Goal: Transaction & Acquisition: Obtain resource

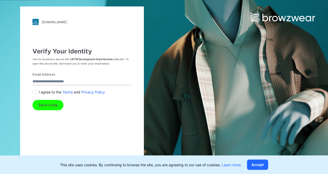
click at [41, 80] on input "Email Address" at bounding box center [81, 81] width 99 height 7
type input "**********"
click at [35, 91] on span at bounding box center [34, 92] width 4 height 4
click at [48, 106] on button "Send Code" at bounding box center [47, 105] width 31 height 10
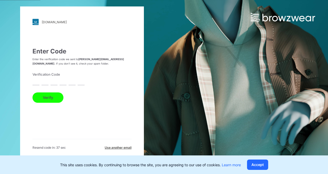
click at [35, 81] on input "text" at bounding box center [35, 81] width 7 height 7
paste input "*"
type input "*"
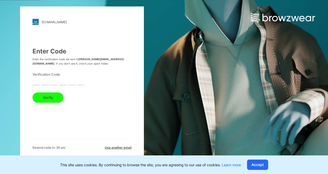
type input "*"
click at [32, 92] on button "Verify" at bounding box center [47, 97] width 31 height 10
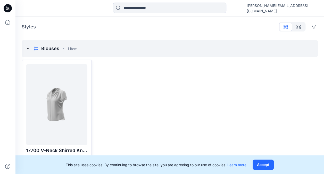
click at [57, 111] on div at bounding box center [56, 104] width 57 height 76
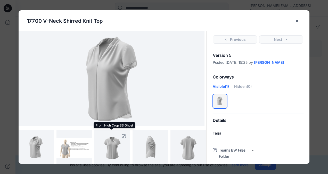
click at [117, 148] on img at bounding box center [112, 148] width 28 height 36
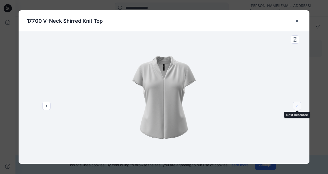
click at [297, 105] on icon "next" at bounding box center [297, 106] width 4 height 4
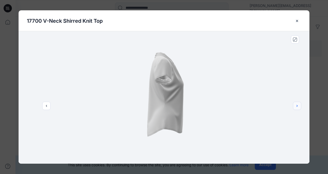
click at [297, 105] on icon "next" at bounding box center [297, 106] width 4 height 4
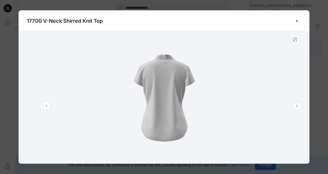
click at [297, 105] on icon "next" at bounding box center [297, 106] width 4 height 4
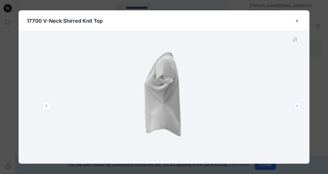
click at [297, 105] on icon "next" at bounding box center [297, 106] width 4 height 4
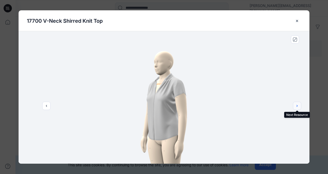
click at [299, 106] on button "next" at bounding box center [297, 105] width 8 height 8
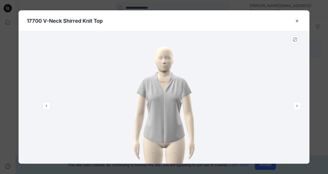
click at [178, 101] on img at bounding box center [164, 97] width 132 height 132
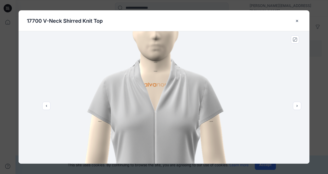
drag, startPoint x: 157, startPoint y: 85, endPoint x: 148, endPoint y: 110, distance: 26.5
click at [148, 110] on img at bounding box center [156, 123] width 326 height 326
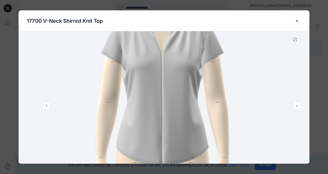
drag, startPoint x: 191, startPoint y: 136, endPoint x: 171, endPoint y: 74, distance: 64.8
click at [171, 74] on img at bounding box center [162, 64] width 294 height 294
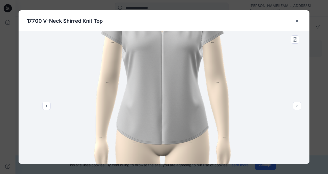
drag, startPoint x: 192, startPoint y: 120, endPoint x: 185, endPoint y: 103, distance: 17.9
click at [185, 103] on img at bounding box center [162, 44] width 294 height 294
click at [295, 106] on icon "next" at bounding box center [297, 106] width 4 height 4
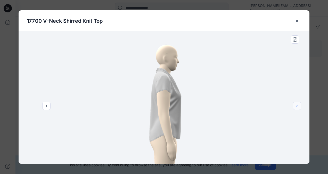
click at [295, 106] on icon "next" at bounding box center [297, 106] width 4 height 4
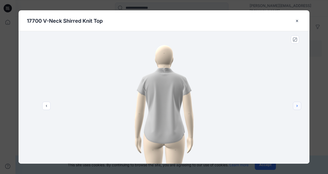
click at [295, 106] on icon "next" at bounding box center [297, 106] width 4 height 4
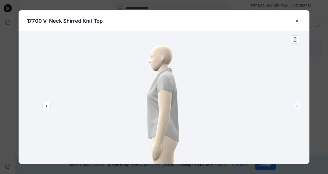
click at [295, 106] on icon "next" at bounding box center [297, 106] width 4 height 4
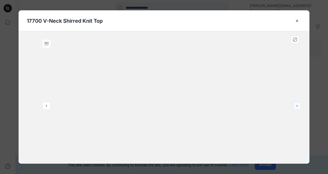
click at [295, 106] on icon "next" at bounding box center [297, 106] width 4 height 4
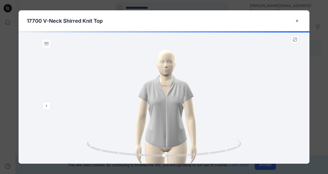
click at [295, 106] on div at bounding box center [164, 97] width 291 height 132
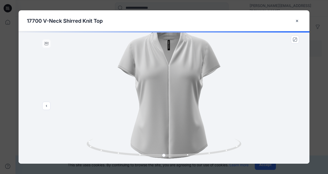
drag, startPoint x: 170, startPoint y: 92, endPoint x: 144, endPoint y: 100, distance: 27.0
click at [144, 100] on img at bounding box center [163, 105] width 253 height 253
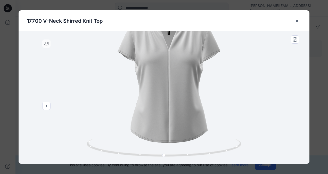
drag, startPoint x: 165, startPoint y: 116, endPoint x: 157, endPoint y: 100, distance: 17.4
click at [157, 100] on img at bounding box center [163, 89] width 253 height 253
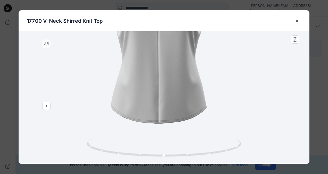
drag, startPoint x: 179, startPoint y: 136, endPoint x: 167, endPoint y: 106, distance: 32.1
click at [167, 106] on img at bounding box center [153, 58] width 314 height 314
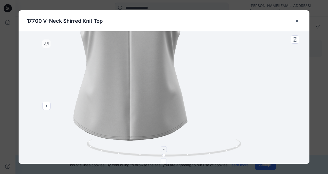
drag, startPoint x: 116, startPoint y: 100, endPoint x: 115, endPoint y: 151, distance: 51.3
click at [115, 151] on div at bounding box center [164, 97] width 291 height 132
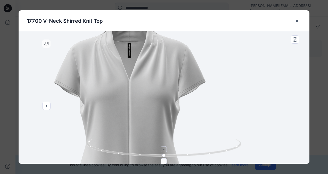
drag, startPoint x: 125, startPoint y: 95, endPoint x: 125, endPoint y: 139, distance: 43.8
click at [125, 139] on div at bounding box center [164, 97] width 291 height 132
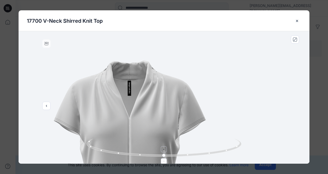
drag, startPoint x: 126, startPoint y: 104, endPoint x: 122, endPoint y: 138, distance: 34.3
click at [122, 138] on div at bounding box center [164, 97] width 291 height 132
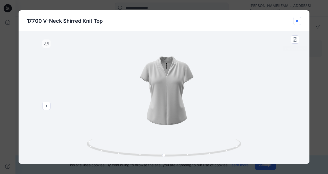
click at [296, 20] on icon "close-btn" at bounding box center [297, 21] width 4 height 4
